Goal: Task Accomplishment & Management: Complete application form

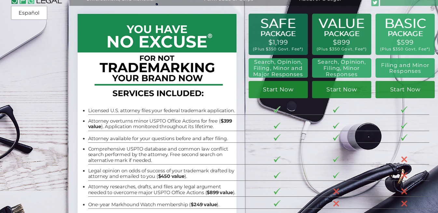
scroll to position [10, 0]
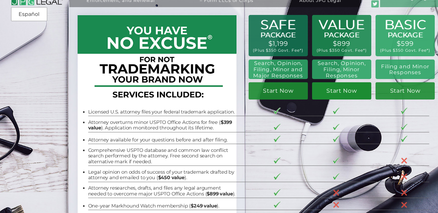
click at [345, 89] on link "Start Now" at bounding box center [341, 90] width 59 height 17
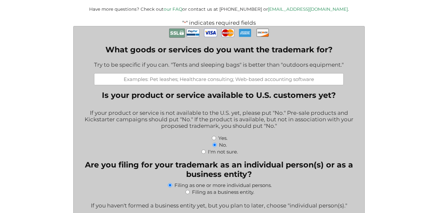
scroll to position [143, 0]
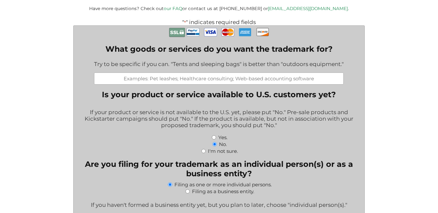
click at [210, 75] on input "What goods or services do you want the trademark for?" at bounding box center [219, 79] width 250 height 12
type input "Software & AI Company providing hyper-personalized food and beverage recommenda…"
click at [179, 115] on div "If your product or service is not available to the U.S. yet, please put "No." P…" at bounding box center [218, 119] width 281 height 29
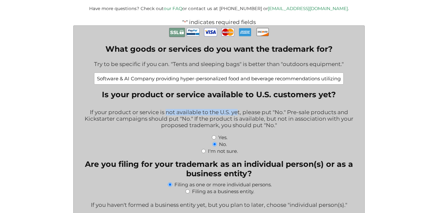
drag, startPoint x: 174, startPoint y: 110, endPoint x: 240, endPoint y: 109, distance: 65.4
click at [240, 109] on div "If your product or service is not available to the U.S. yet, please put "No." P…" at bounding box center [218, 119] width 281 height 29
drag, startPoint x: 259, startPoint y: 110, endPoint x: 288, endPoint y: 110, distance: 28.6
click at [288, 110] on div "If your product or service is not available to the U.S. yet, please put "No." P…" at bounding box center [218, 119] width 281 height 29
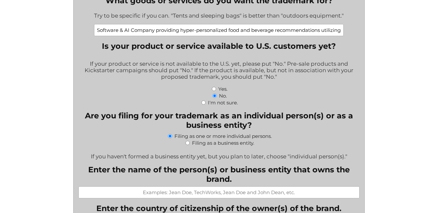
scroll to position [191, 0]
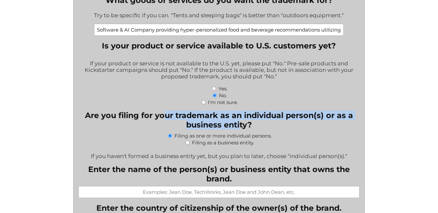
drag, startPoint x: 164, startPoint y: 114, endPoint x: 241, endPoint y: 120, distance: 77.1
click at [241, 120] on legend "Are you filing for your trademark as an individual person(s) or as a business e…" at bounding box center [218, 120] width 281 height 19
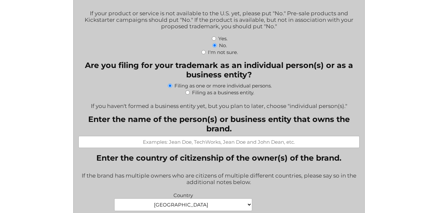
scroll to position [251, 0]
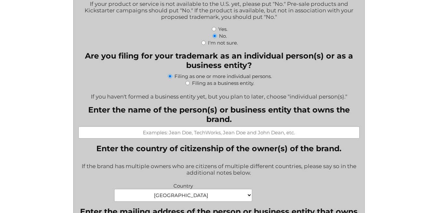
type input "z"
type input "[PERSON_NAME]"
click at [316, 159] on div "If the brand has multiple owners who are citizens of multiple different countri…" at bounding box center [218, 170] width 281 height 22
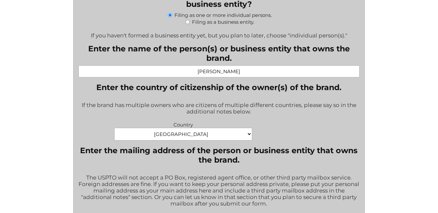
scroll to position [316, 0]
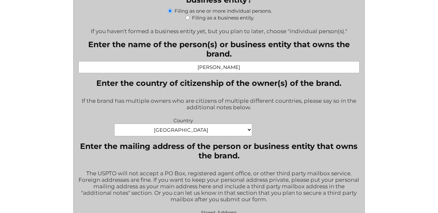
click at [294, 120] on div "Country [GEOGRAPHIC_DATA] [GEOGRAPHIC_DATA] [GEOGRAPHIC_DATA] [US_STATE] [GEOGR…" at bounding box center [219, 127] width 287 height 23
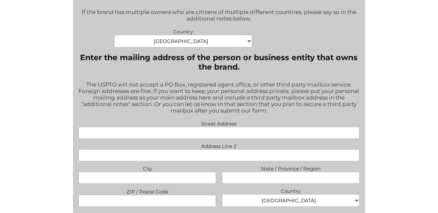
scroll to position [406, 0]
type input "[STREET_ADDRESS]"
type input "[US_STATE]"
type input "1"
type input "NY"
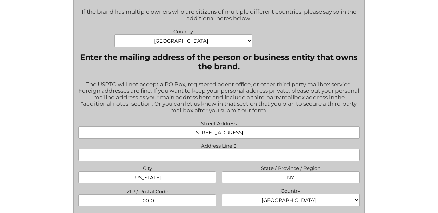
type input "10010"
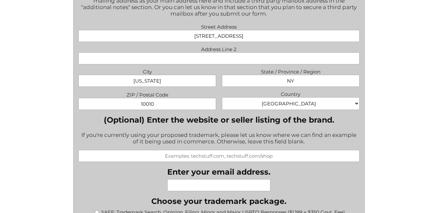
scroll to position [507, 0]
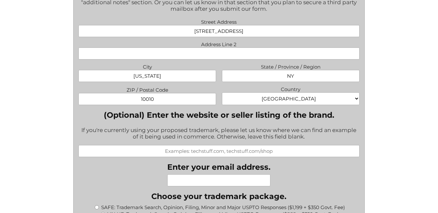
click at [223, 146] on input "(Optional) Enter the website or seller listing of the brand." at bounding box center [218, 151] width 281 height 12
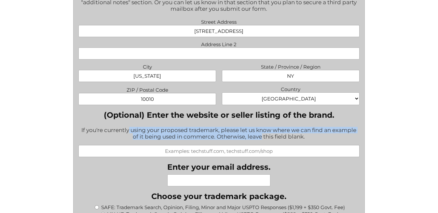
drag, startPoint x: 148, startPoint y: 123, endPoint x: 261, endPoint y: 133, distance: 113.7
click at [261, 133] on div "If you're currently using your proposed trademark, please let us know where we …" at bounding box center [218, 134] width 281 height 22
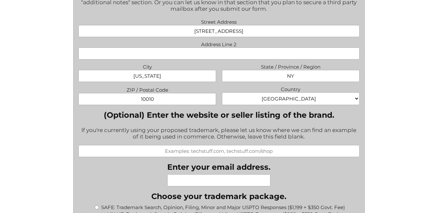
click at [231, 145] on input "(Optional) Enter the website or seller listing of the brand." at bounding box center [218, 151] width 281 height 12
type input "[DOMAIN_NAME]"
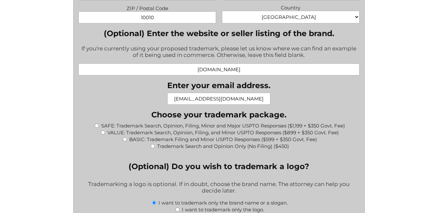
scroll to position [597, 0]
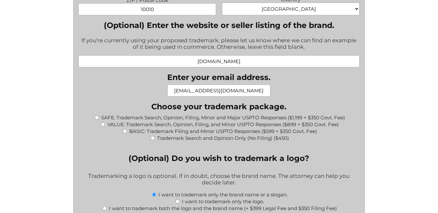
type input "[EMAIL_ADDRESS][DOMAIN_NAME]"
click at [103, 122] on input "VALUE: Trademark Search, Opinion, Filing, and Minor USPTO Responses ($899 + $35…" at bounding box center [103, 124] width 4 height 4
radio input "true"
type input "$1,249.00"
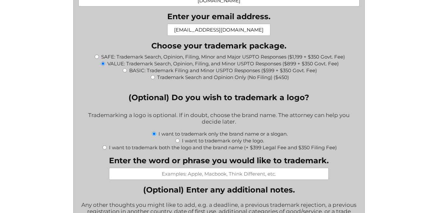
scroll to position [658, 0]
click at [202, 168] on input "Enter the word or phrase you would like to trademark." at bounding box center [219, 174] width 220 height 12
type input "One Fine Note"
click at [268, 156] on label "Enter the word or phrase you would like to trademark." at bounding box center [219, 160] width 220 height 9
click at [268, 168] on input "One Fine Note" at bounding box center [219, 174] width 220 height 12
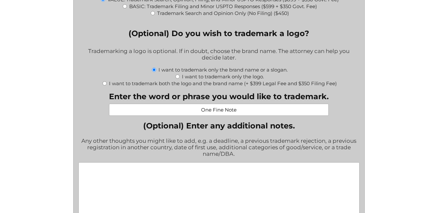
scroll to position [724, 0]
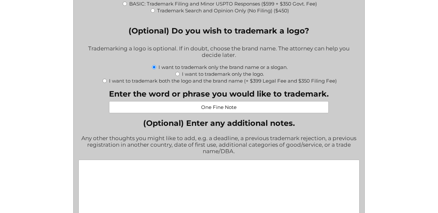
click at [288, 135] on div "Any other thoughts you might like to add, e.g. a deadline, a previous trademark…" at bounding box center [218, 145] width 281 height 29
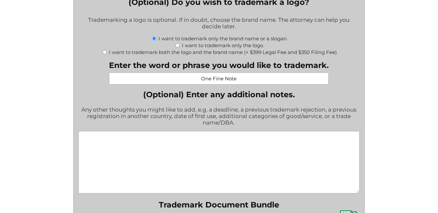
scroll to position [767, 0]
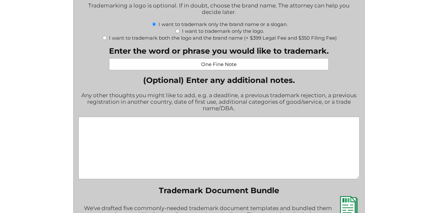
click at [288, 135] on textarea "(Optional) Enter any additional notes." at bounding box center [218, 148] width 281 height 62
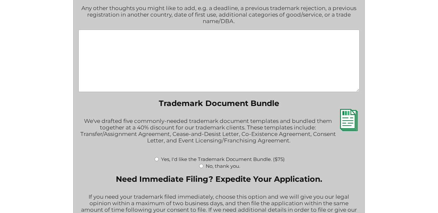
scroll to position [856, 0]
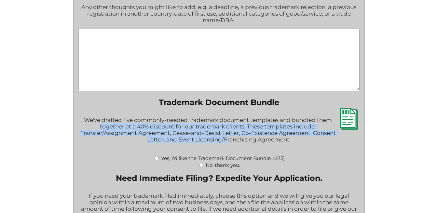
drag, startPoint x: 99, startPoint y: 121, endPoint x: 227, endPoint y: 134, distance: 128.0
click at [227, 134] on div "We've drafted five commonly-needed trademark document templates and bundled the…" at bounding box center [218, 134] width 281 height 42
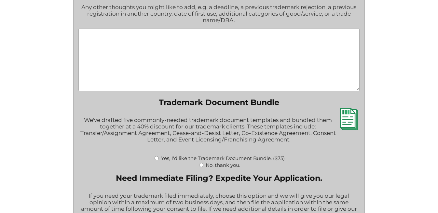
click at [202, 163] on input "No, thank you." at bounding box center [201, 165] width 4 height 4
radio input "true"
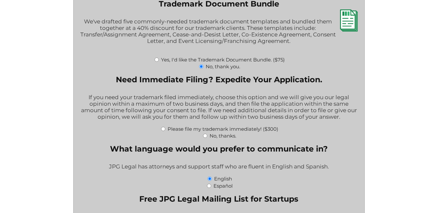
scroll to position [955, 0]
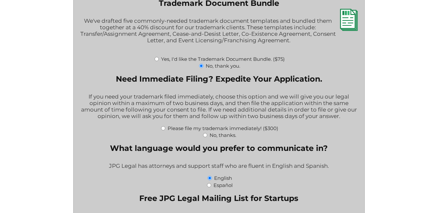
click at [205, 133] on input "No, thanks." at bounding box center [205, 135] width 4 height 4
radio input "true"
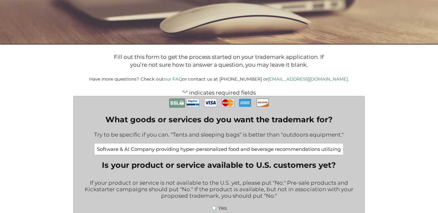
scroll to position [189, 0]
